Goal: Check status: Check status

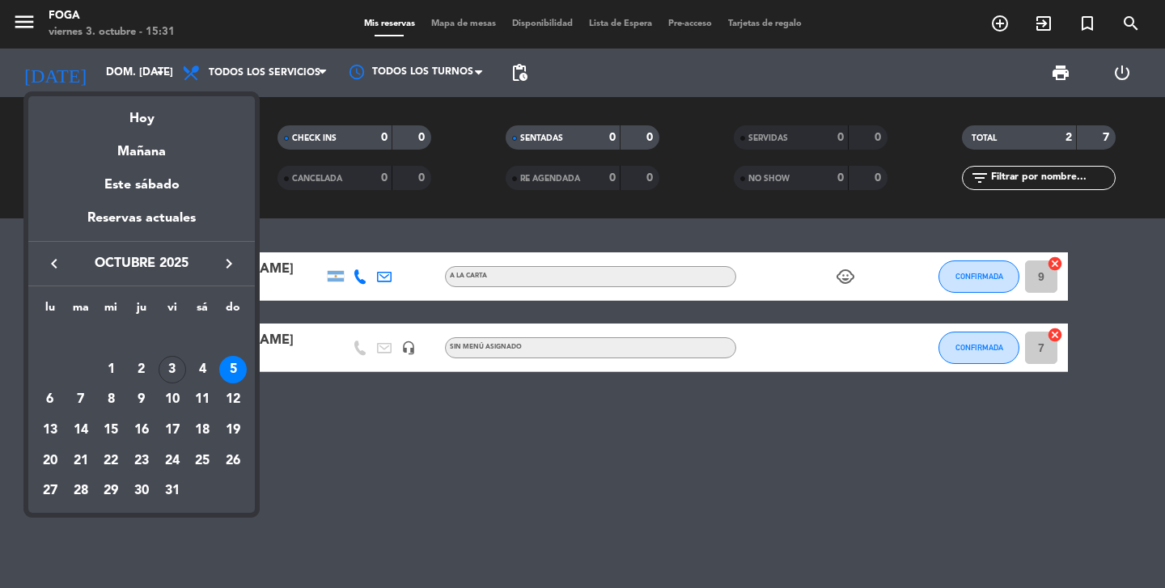
click at [0, 197] on div at bounding box center [582, 294] width 1165 height 588
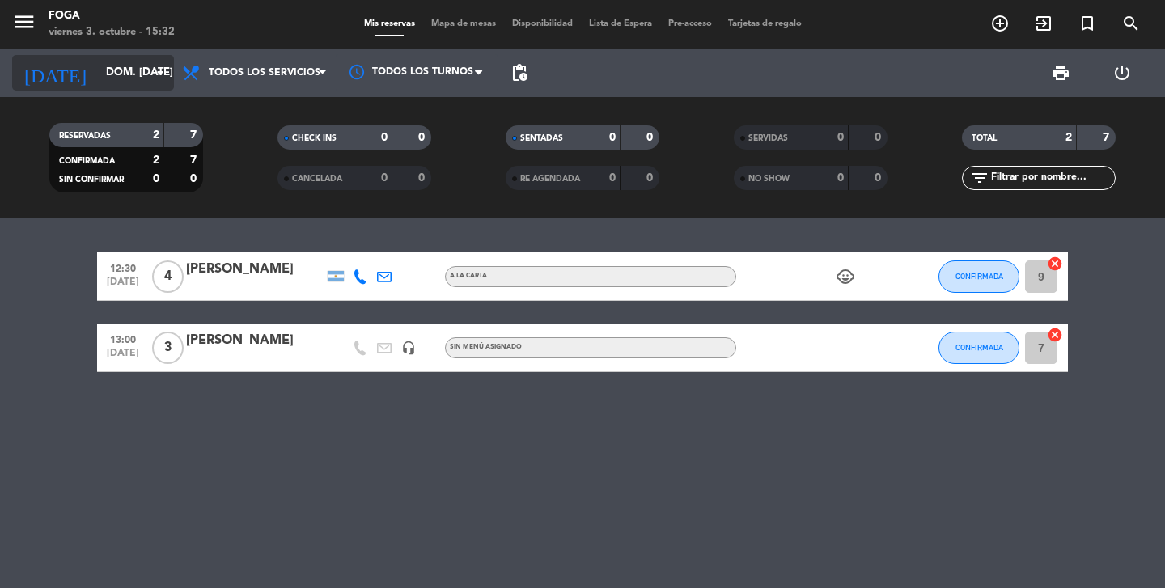
click at [98, 68] on input "dom. [DATE]" at bounding box center [169, 72] width 142 height 29
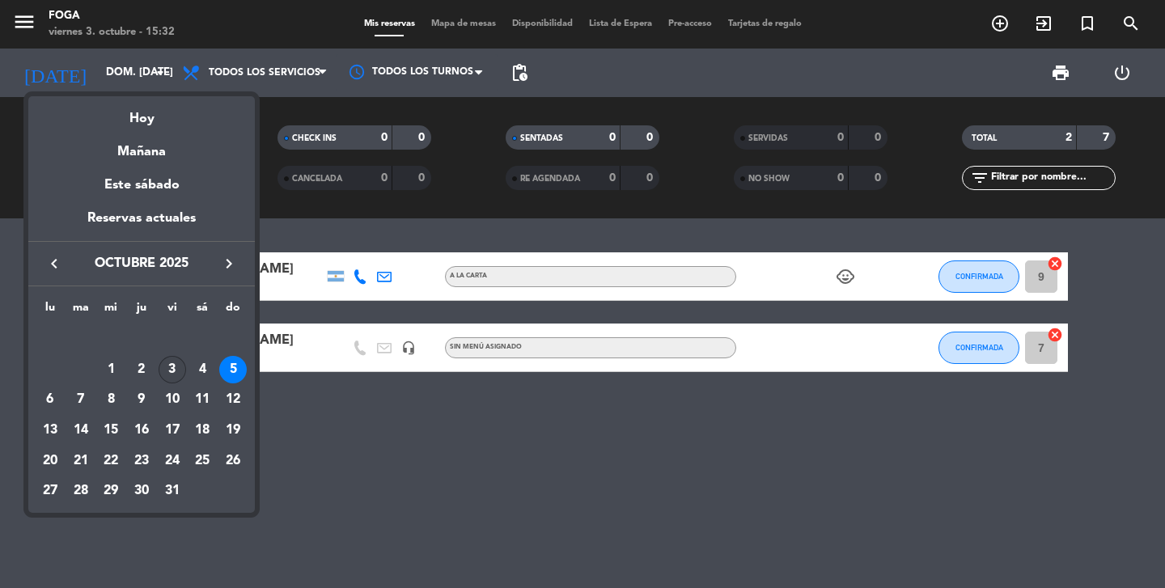
click at [176, 367] on div "3" at bounding box center [173, 370] width 28 height 28
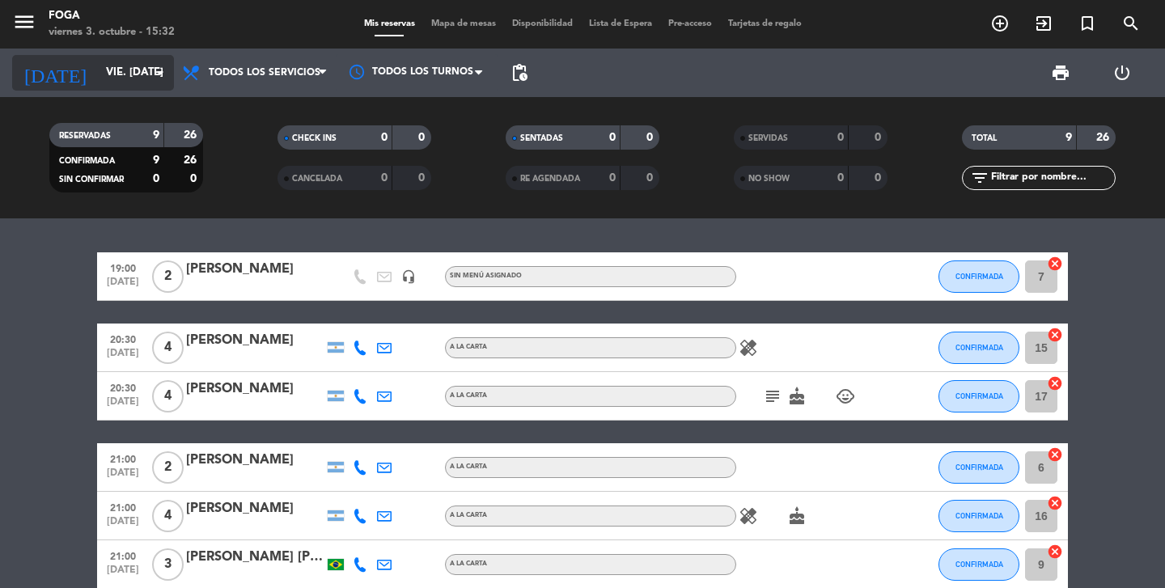
click at [98, 73] on input "vie. [DATE]" at bounding box center [169, 72] width 142 height 29
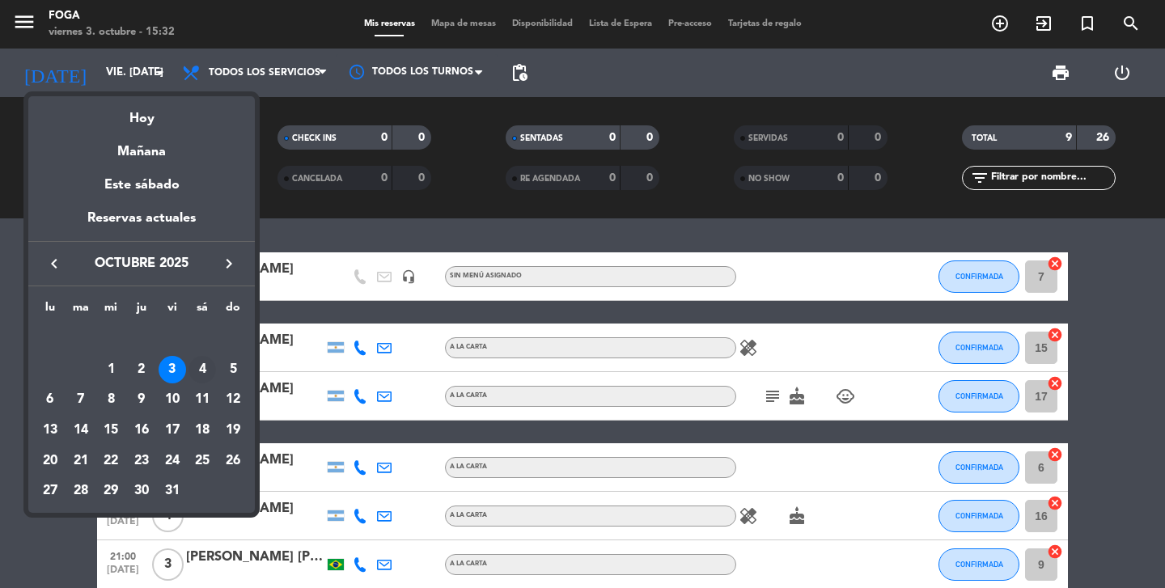
click at [202, 361] on div "4" at bounding box center [203, 370] width 28 height 28
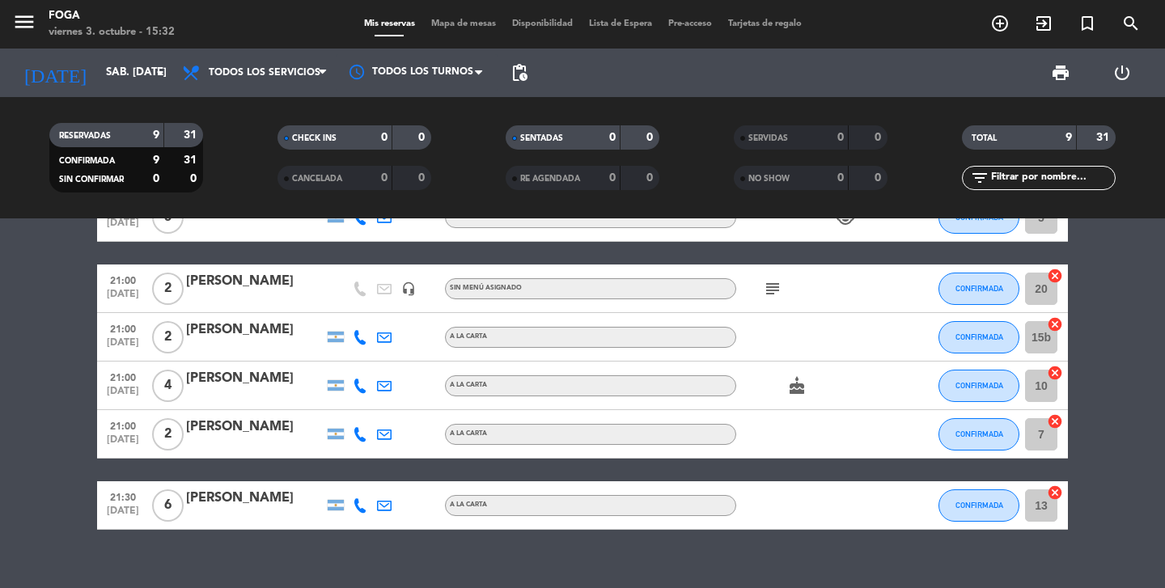
scroll to position [295, 0]
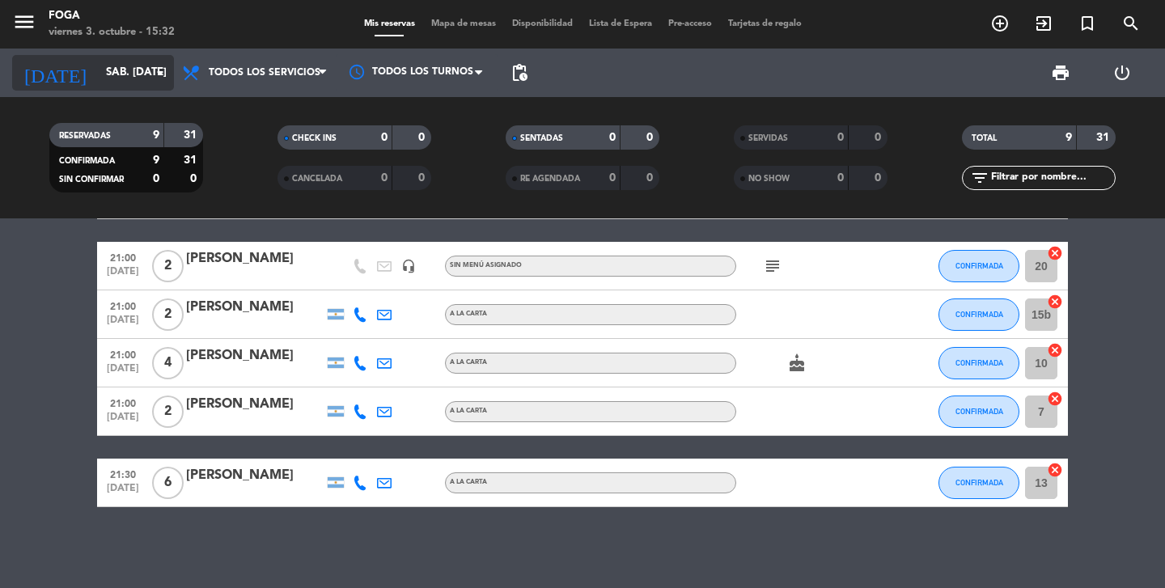
click at [155, 85] on input "sáb. [DATE]" at bounding box center [169, 72] width 142 height 29
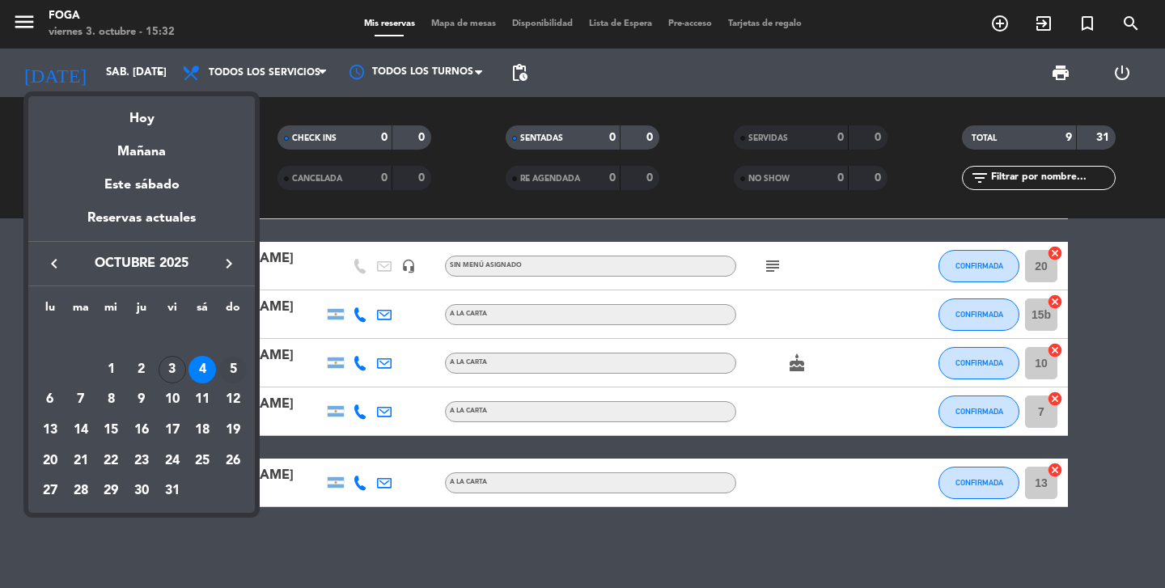
click at [239, 368] on div "5" at bounding box center [233, 370] width 28 height 28
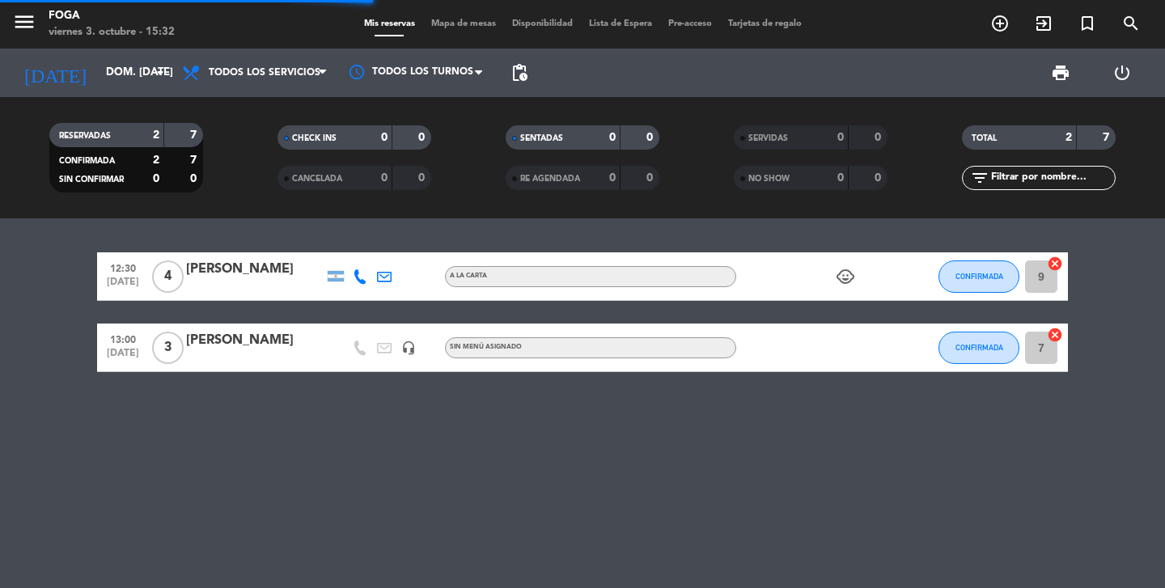
scroll to position [0, 0]
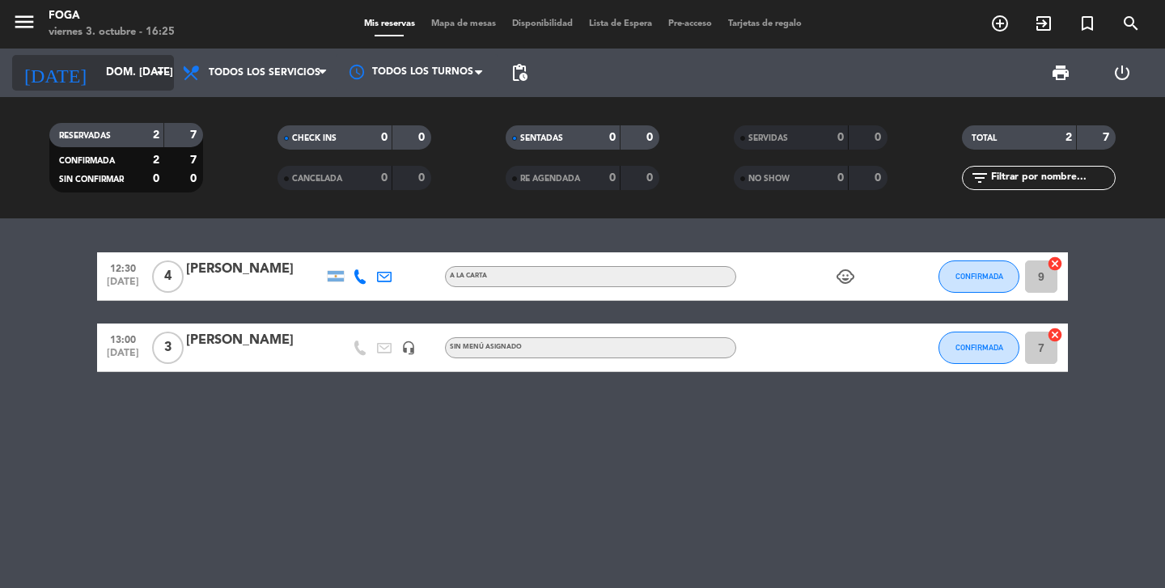
click at [131, 61] on input "dom. [DATE]" at bounding box center [169, 72] width 142 height 29
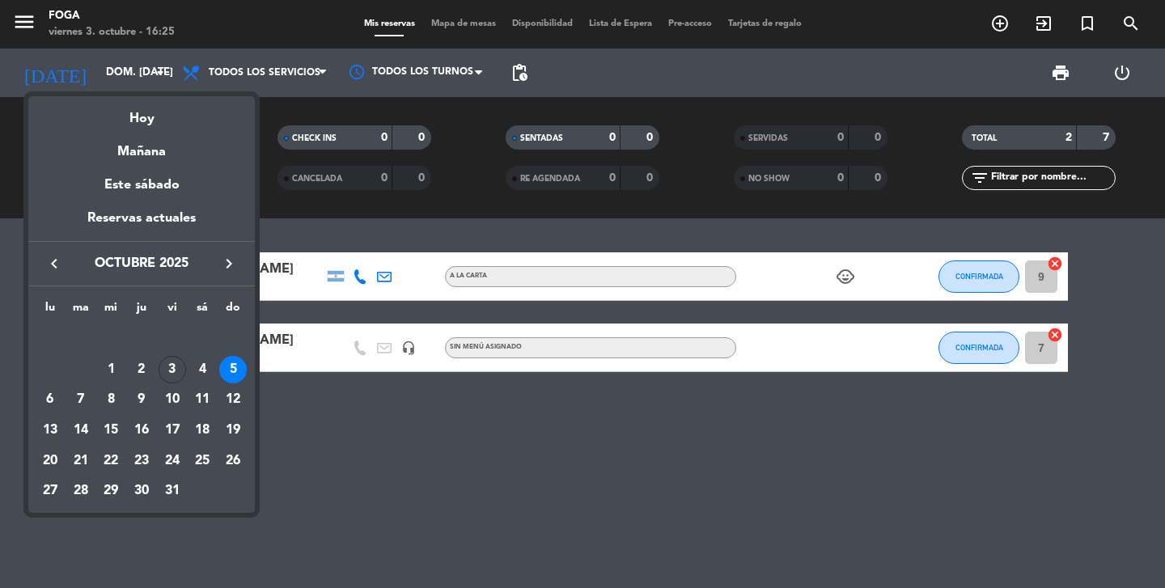
click at [180, 373] on div "3" at bounding box center [173, 370] width 28 height 28
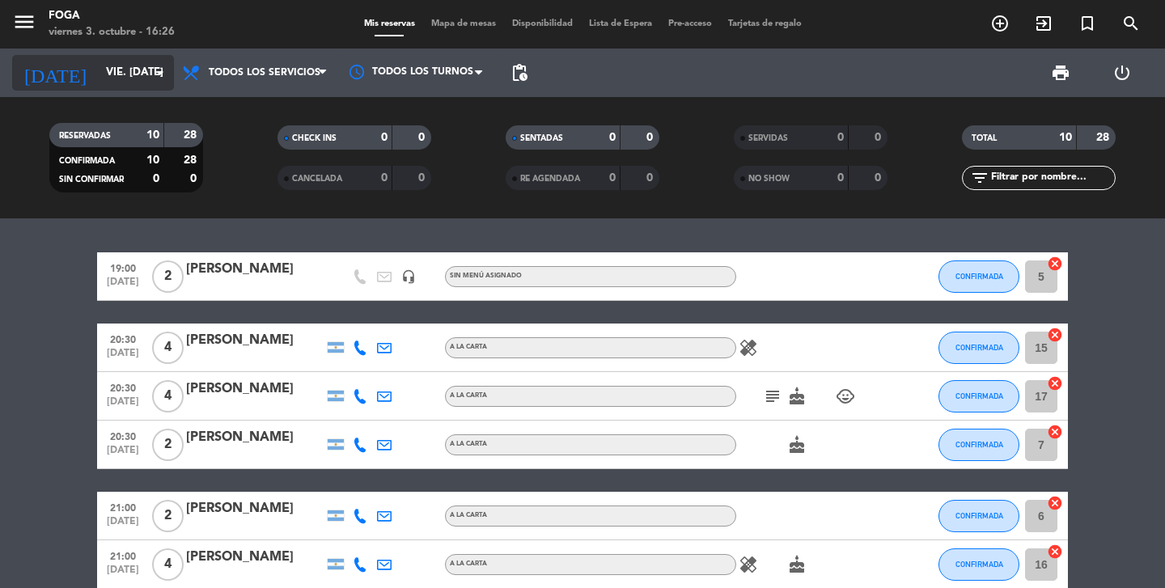
click at [98, 68] on input "vie. [DATE]" at bounding box center [169, 72] width 142 height 29
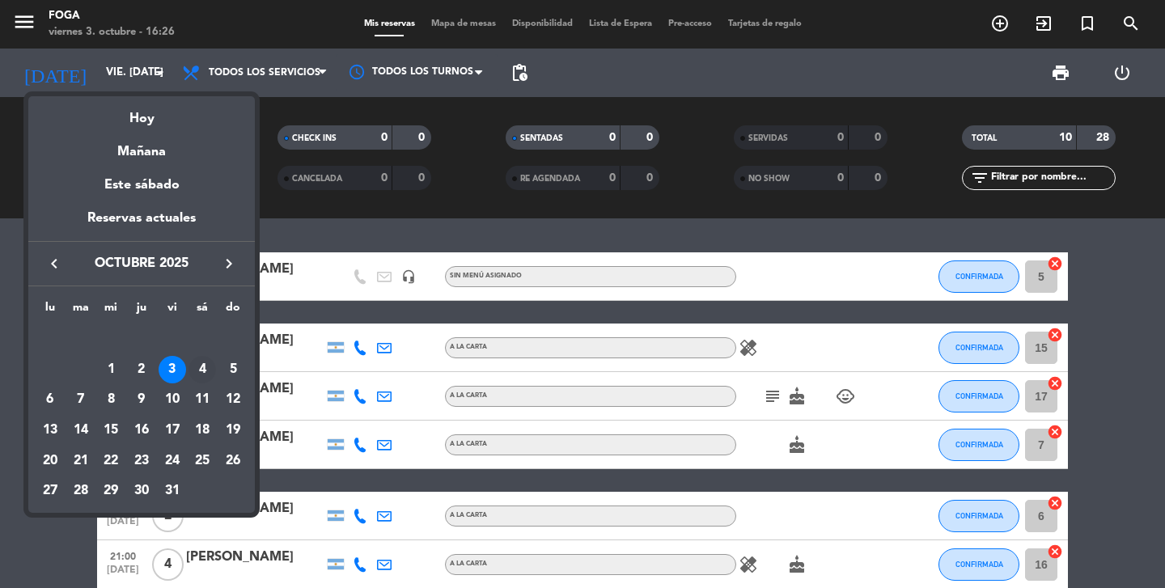
click at [205, 370] on div "4" at bounding box center [203, 370] width 28 height 28
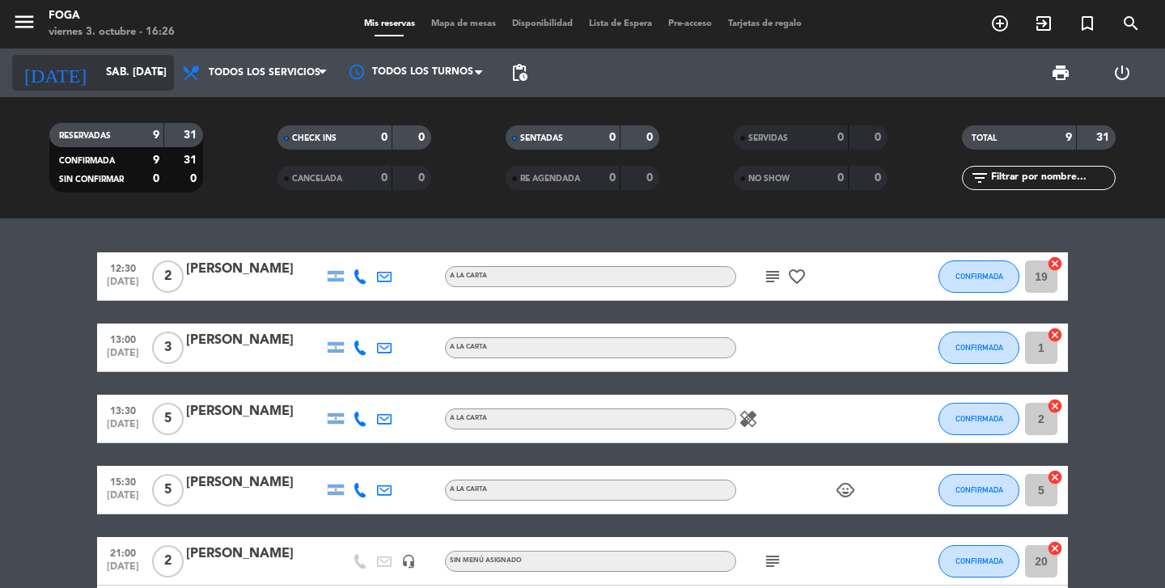
click at [142, 69] on input "sáb. [DATE]" at bounding box center [169, 72] width 142 height 29
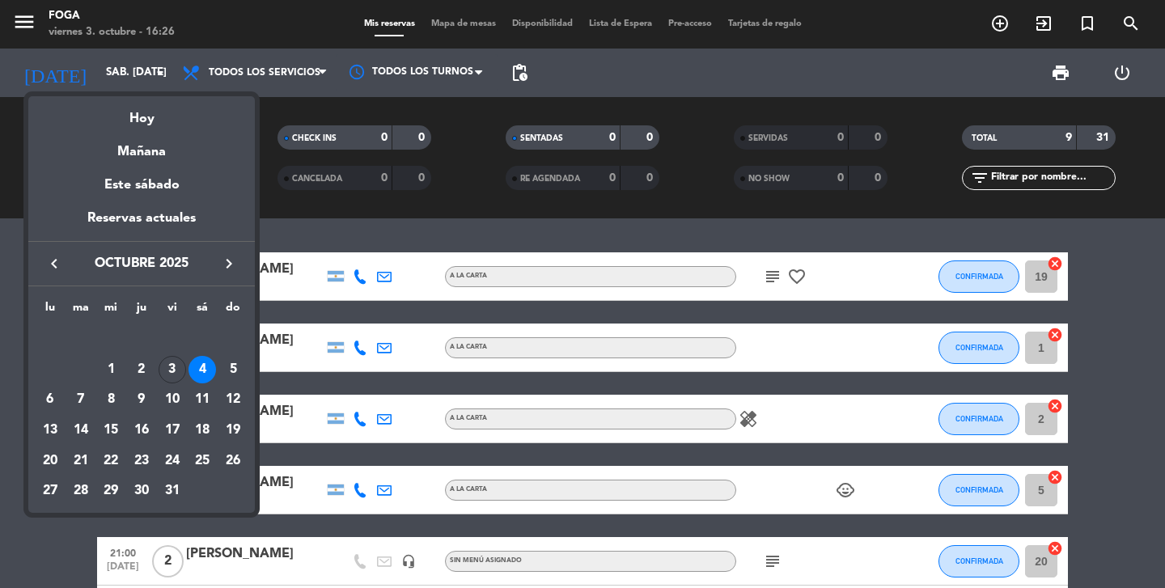
click at [235, 368] on div "5" at bounding box center [233, 370] width 28 height 28
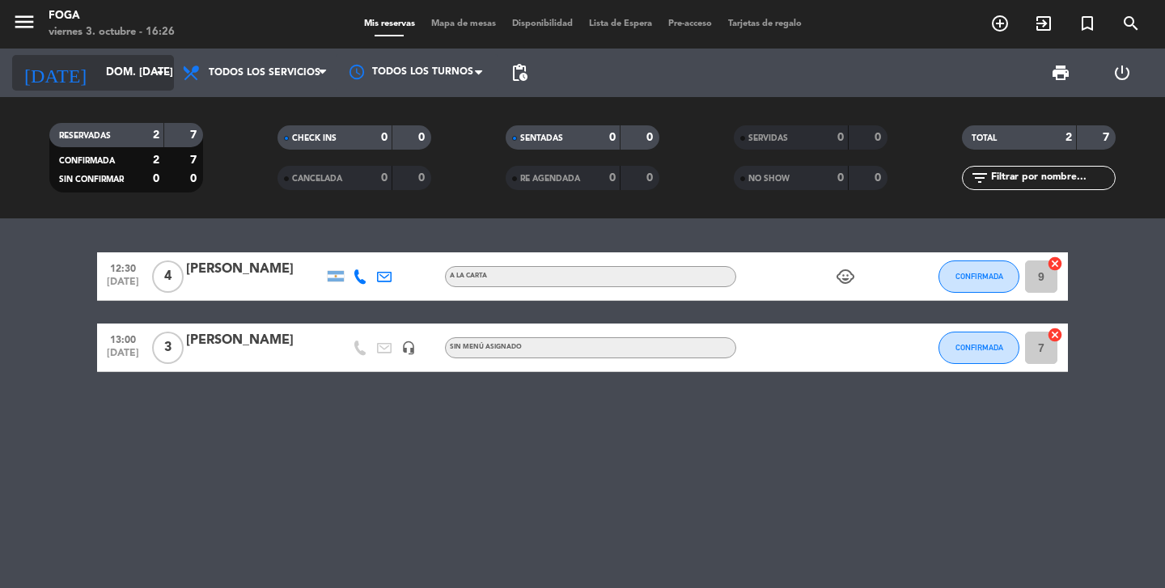
click at [109, 67] on input "dom. [DATE]" at bounding box center [169, 72] width 142 height 29
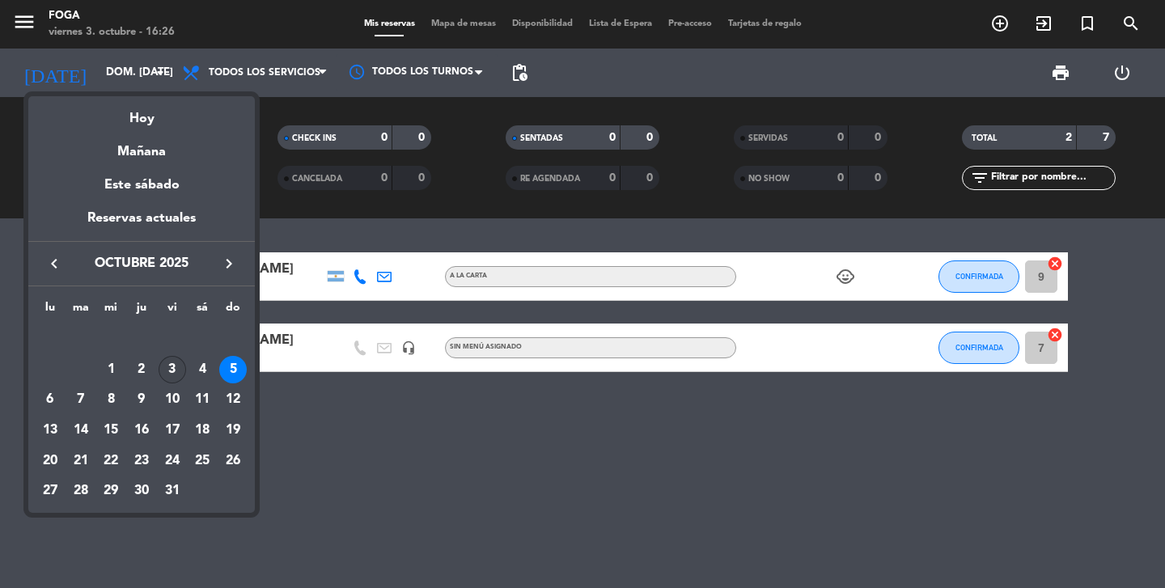
click at [174, 371] on div "3" at bounding box center [173, 370] width 28 height 28
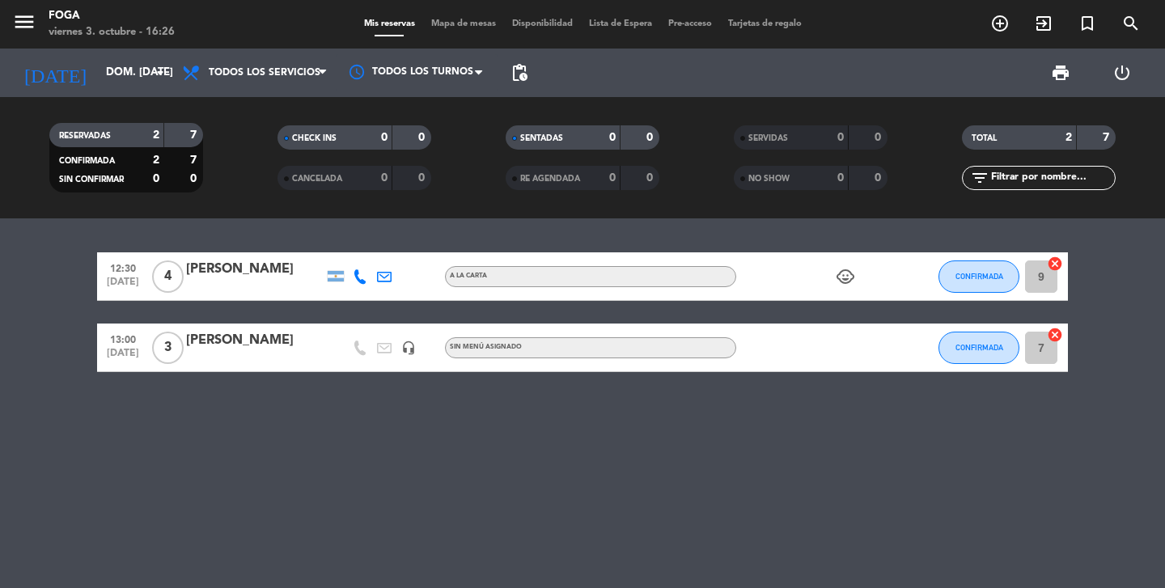
type input "vie. [DATE]"
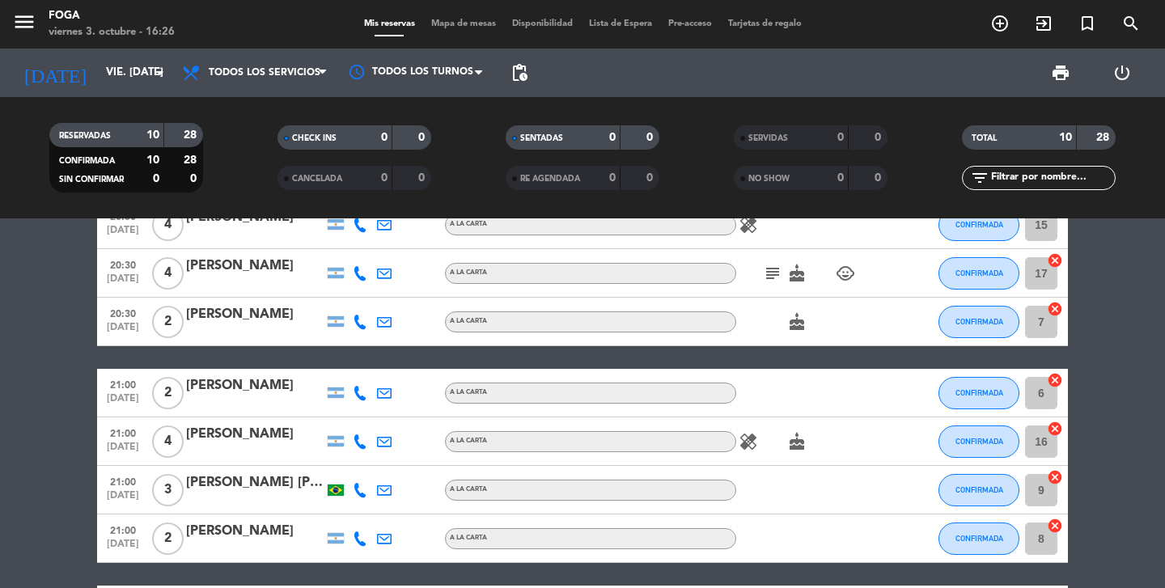
scroll to position [299, 0]
